Goal: Information Seeking & Learning: Learn about a topic

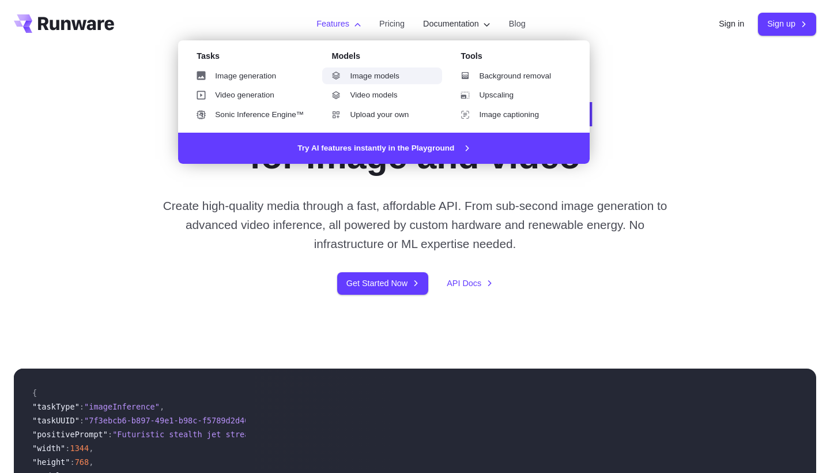
click at [369, 78] on link "Image models" at bounding box center [382, 75] width 120 height 17
click at [363, 97] on link "Video models" at bounding box center [382, 94] width 120 height 17
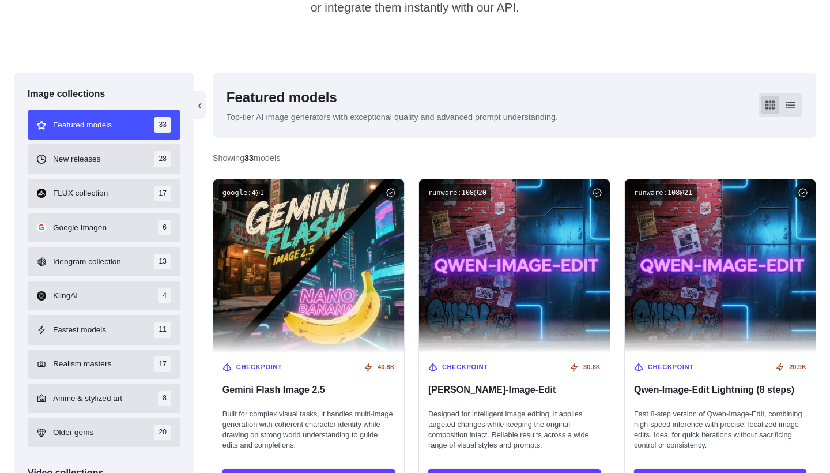
scroll to position [328, 0]
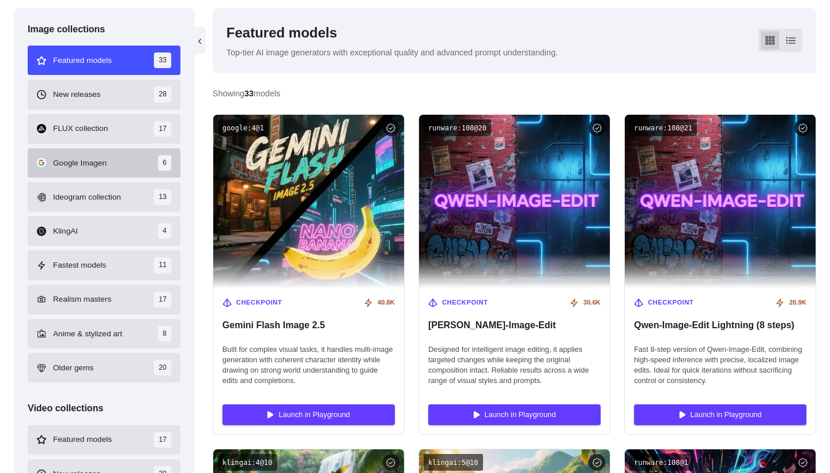
click at [116, 164] on button "Google Imagen 6" at bounding box center [104, 162] width 153 height 29
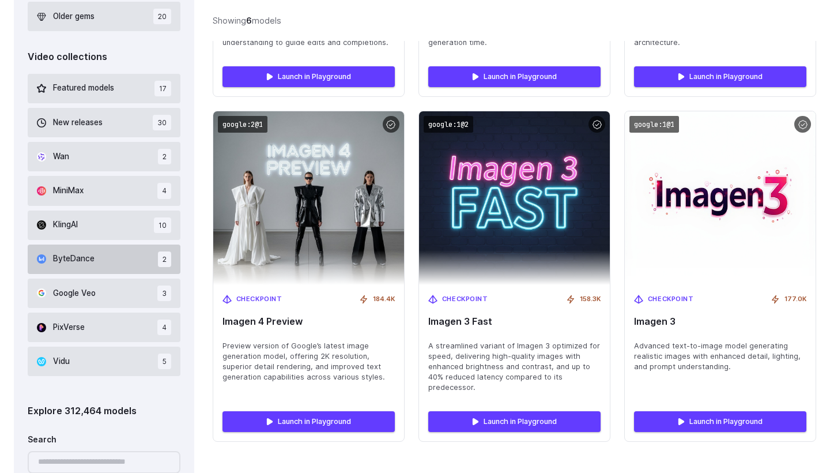
scroll to position [679, 0]
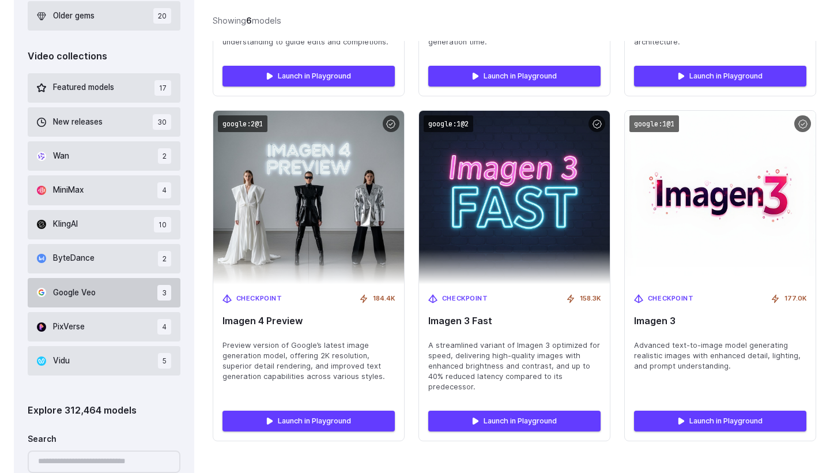
click at [112, 284] on button "Google Veo 3" at bounding box center [104, 292] width 153 height 29
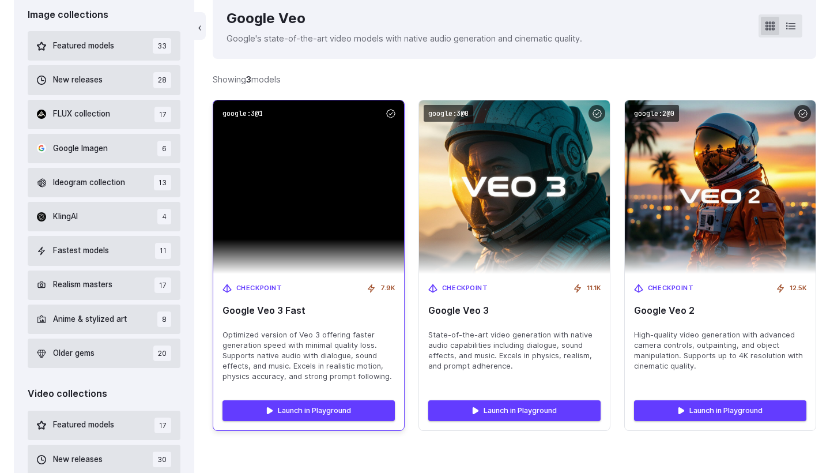
scroll to position [342, 0]
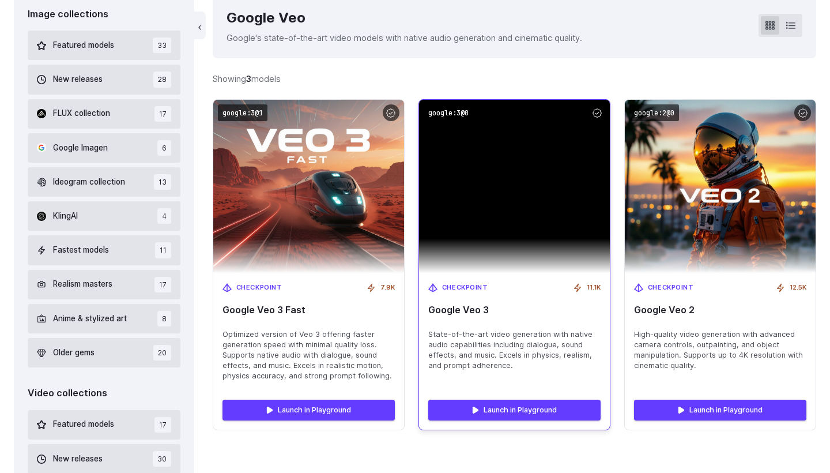
click at [494, 357] on span "State-of-the-art video generation with native audio capabilities including dial…" at bounding box center [514, 350] width 172 height 42
click at [438, 306] on span "Google Veo 3" at bounding box center [514, 309] width 172 height 11
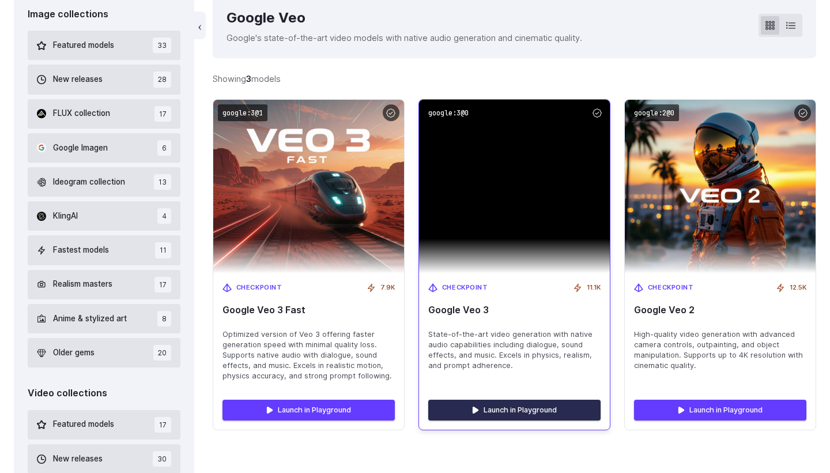
click at [537, 402] on link "Launch in Playground" at bounding box center [514, 410] width 172 height 21
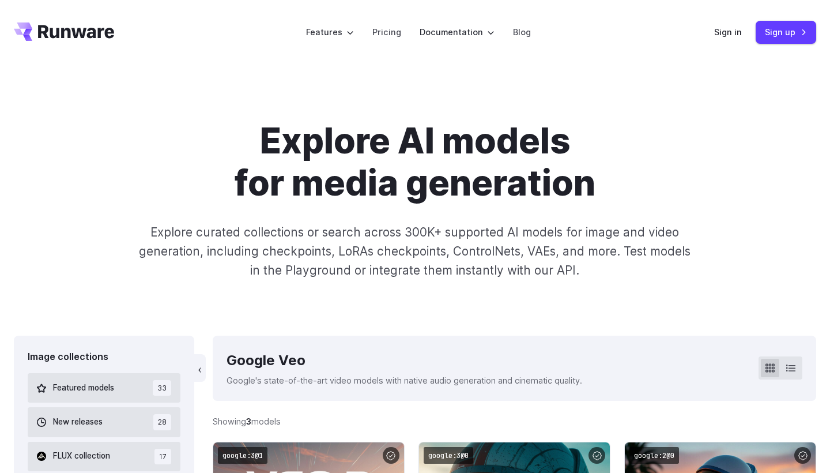
scroll to position [0, 0]
click at [383, 32] on link "Pricing" at bounding box center [386, 31] width 29 height 13
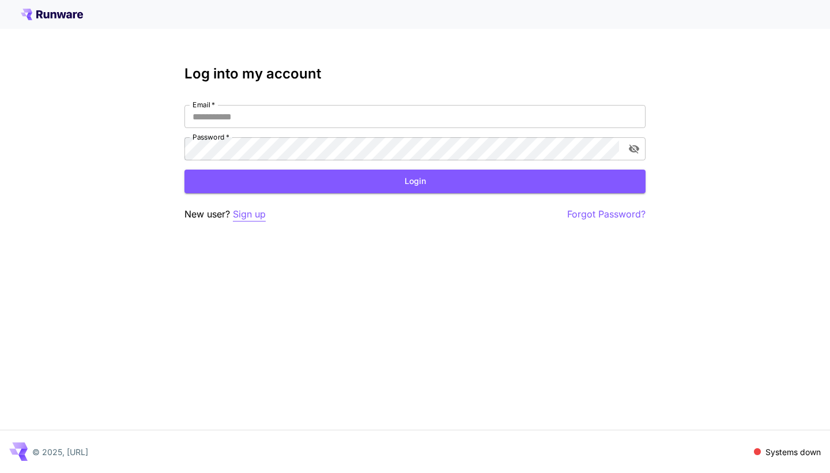
click at [246, 216] on p "Sign up" at bounding box center [249, 214] width 33 height 14
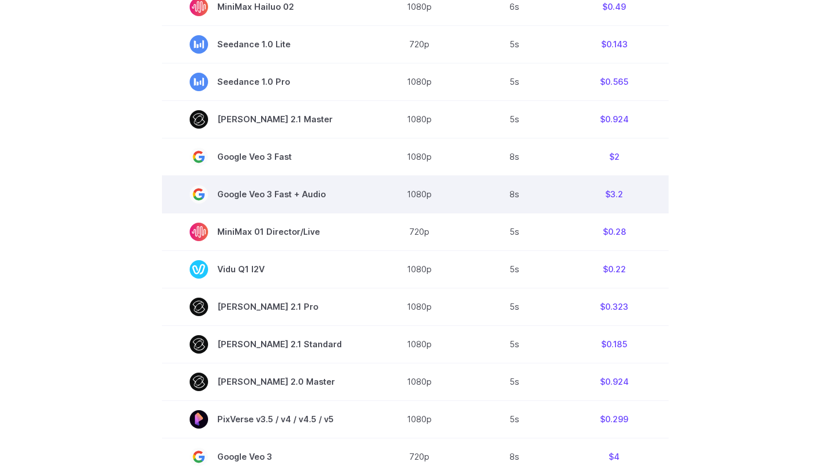
scroll to position [465, 0]
